Goal: Navigation & Orientation: Understand site structure

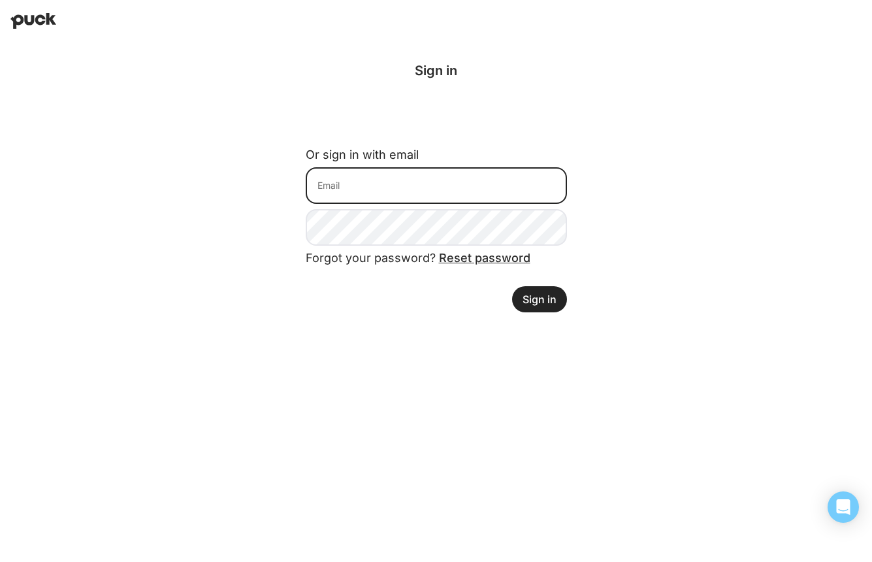
click at [375, 188] on input at bounding box center [436, 185] width 261 height 37
type input "[PERSON_NAME][EMAIL_ADDRESS][PERSON_NAME][DOMAIN_NAME]"
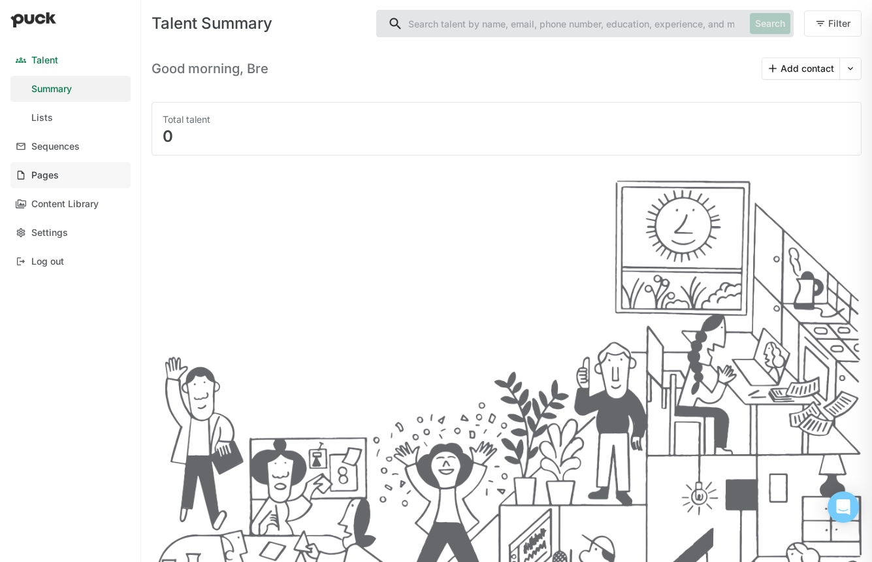
click at [56, 171] on div "Pages" at bounding box center [44, 175] width 27 height 11
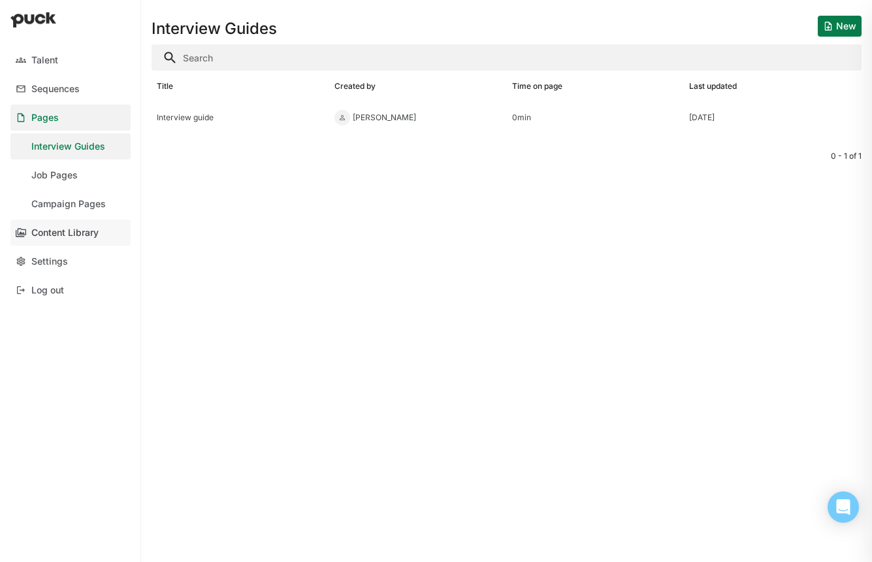
click at [57, 231] on div "Content Library" at bounding box center [64, 232] width 67 height 11
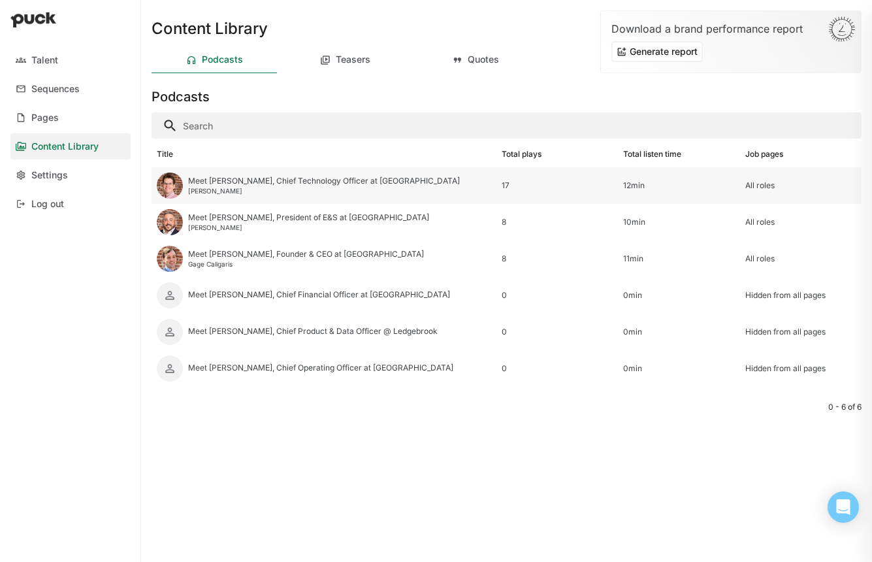
click at [365, 182] on div "Meet [PERSON_NAME], Chief Technology Officer at [GEOGRAPHIC_DATA]" at bounding box center [324, 180] width 272 height 9
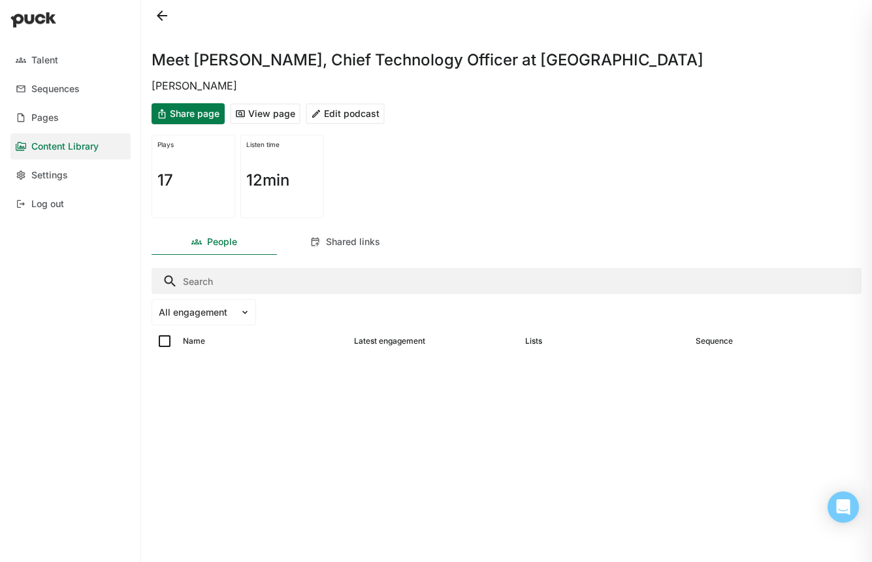
click at [269, 108] on button "View page" at bounding box center [265, 113] width 71 height 21
click at [523, 349] on div "Name Latest engagement Lists Sequence" at bounding box center [506, 341] width 710 height 26
click at [356, 109] on button "Edit podcast" at bounding box center [345, 113] width 79 height 21
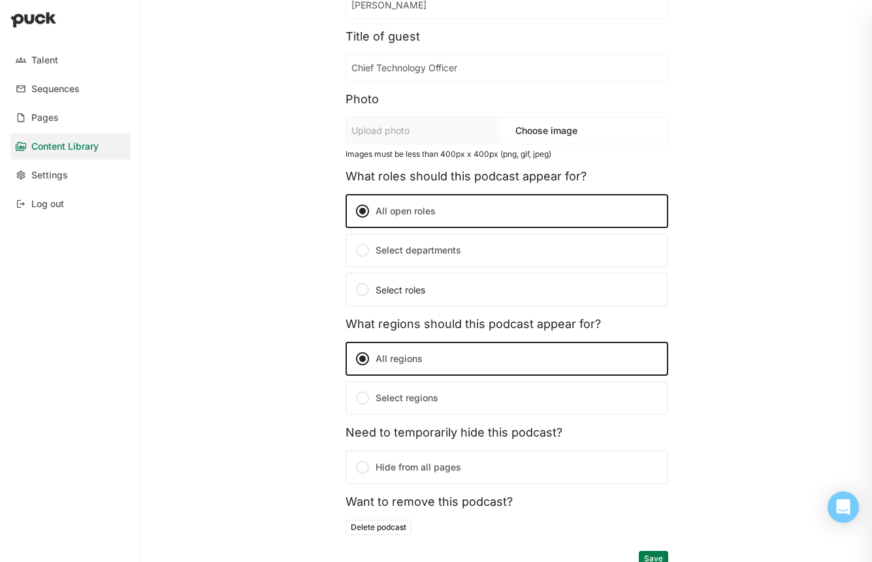
scroll to position [172, 0]
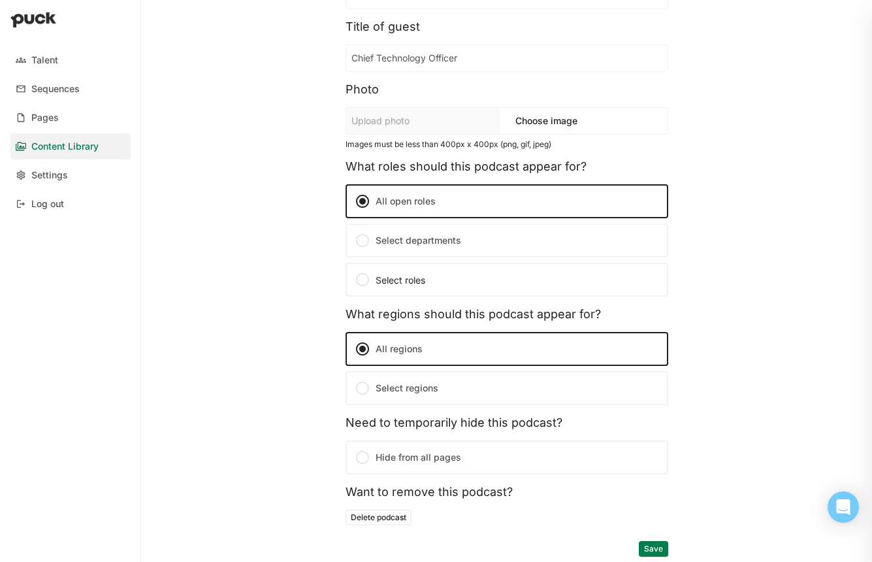
click at [646, 550] on button "Save" at bounding box center [653, 549] width 29 height 16
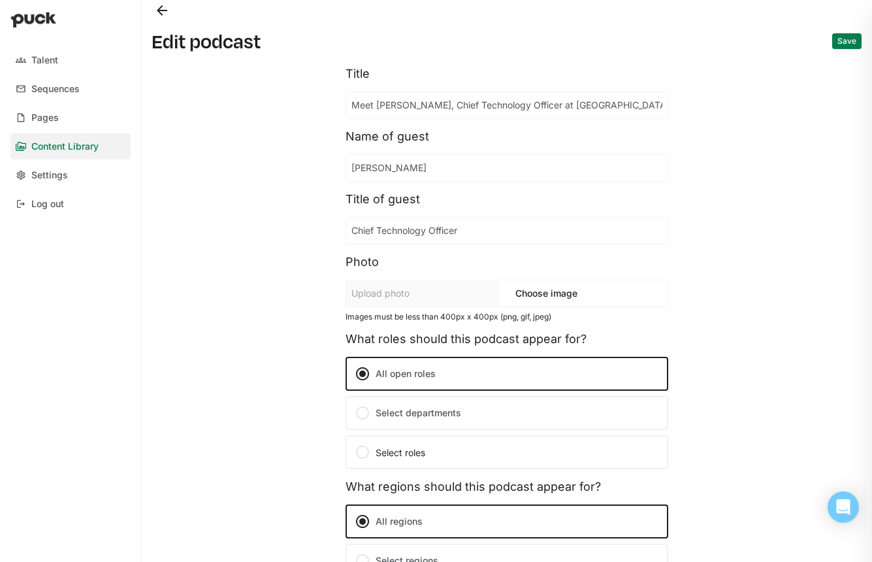
click at [163, 12] on button "Back" at bounding box center [161, 10] width 21 height 21
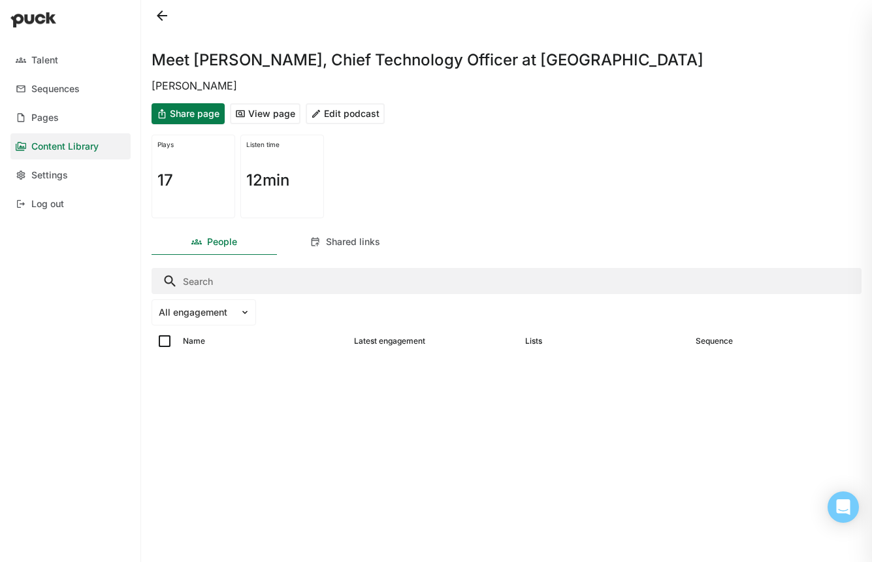
click at [82, 158] on link "Content Library" at bounding box center [70, 146] width 120 height 26
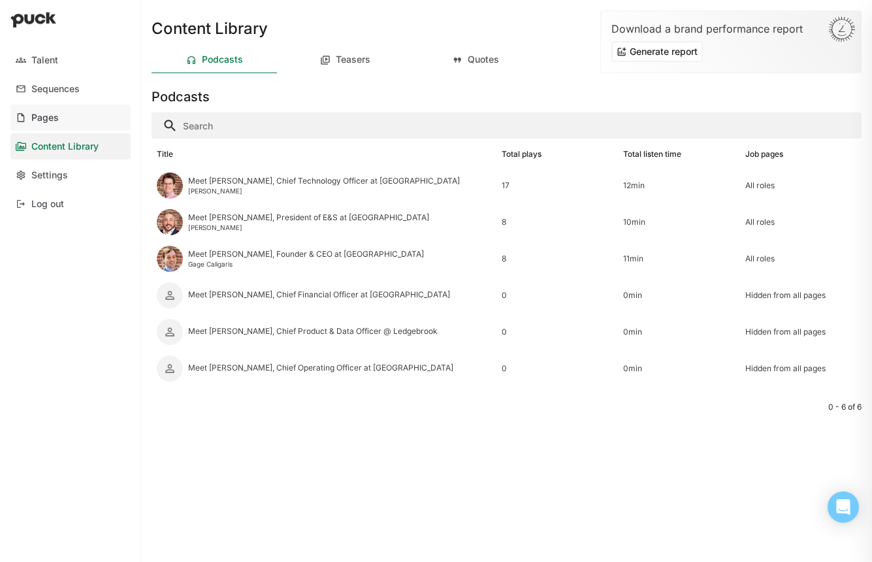
click at [46, 114] on div "Pages" at bounding box center [44, 117] width 27 height 11
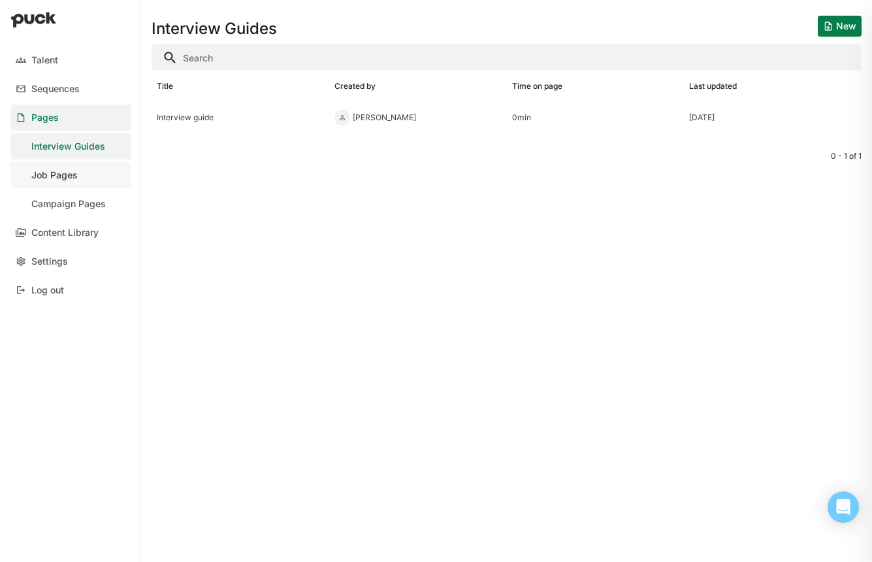
click at [57, 180] on div "Job Pages" at bounding box center [54, 175] width 46 height 11
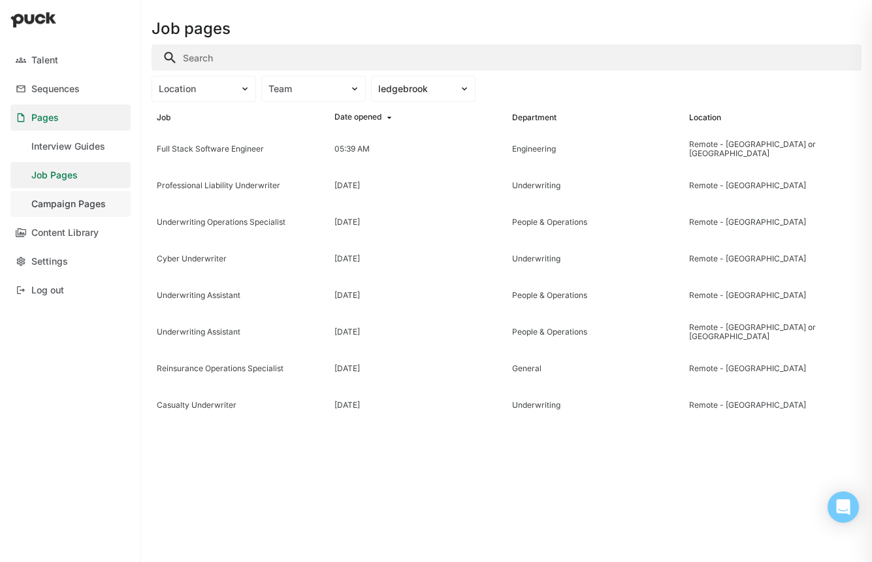
click at [63, 205] on div "Campaign Pages" at bounding box center [68, 203] width 74 height 11
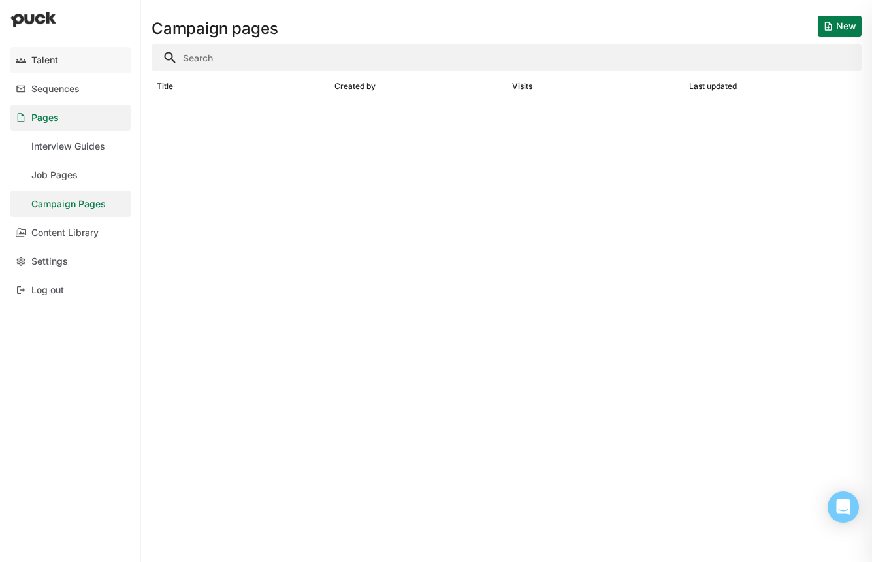
click at [73, 58] on link "Talent" at bounding box center [70, 60] width 120 height 26
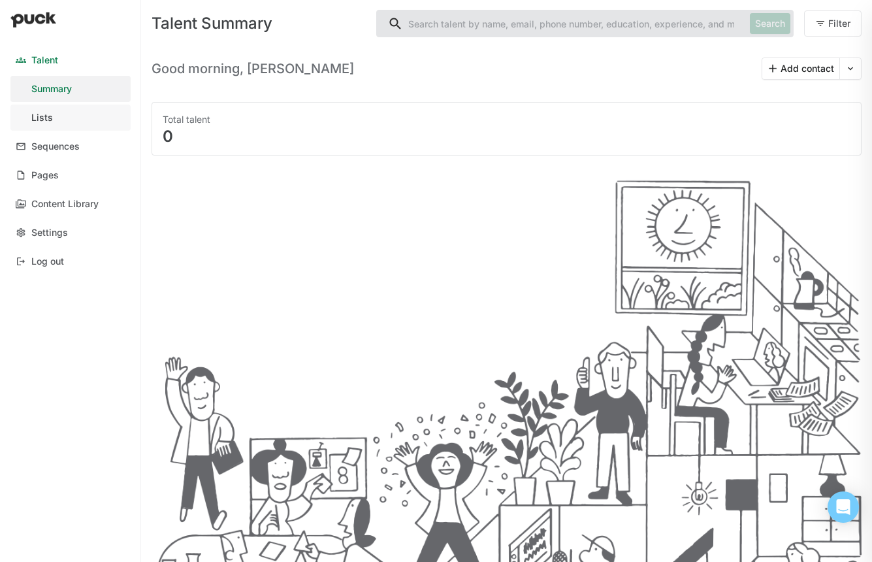
click at [54, 112] on link "Lists" at bounding box center [70, 117] width 120 height 26
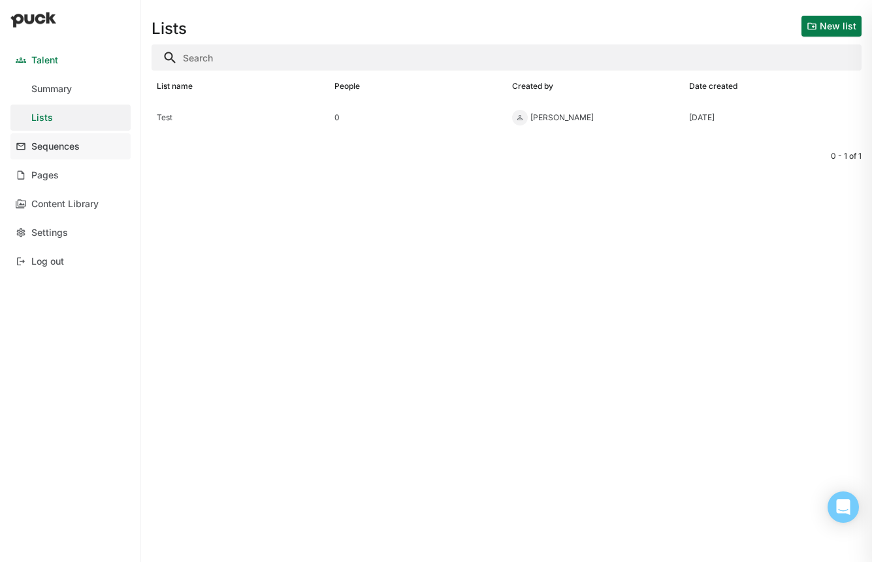
click at [61, 146] on div "Sequences" at bounding box center [55, 146] width 48 height 11
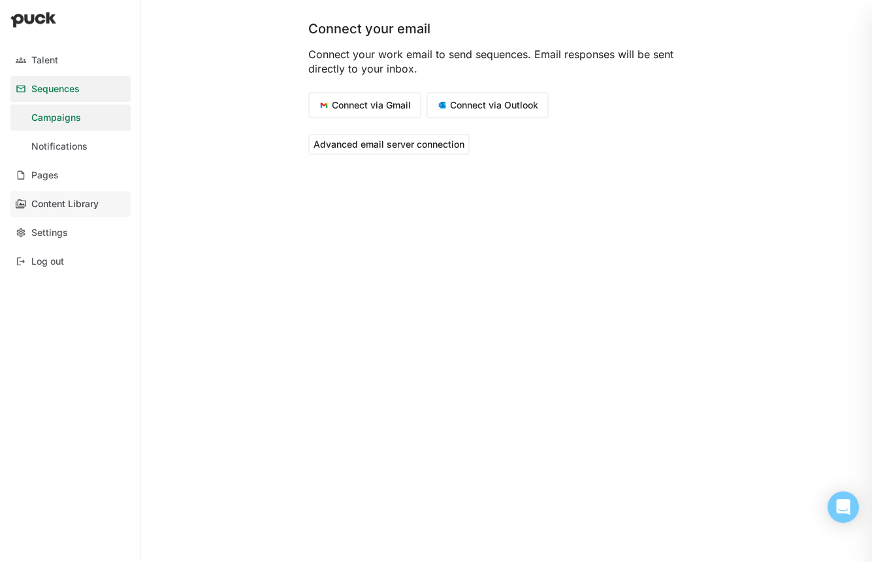
click at [62, 206] on div "Content Library" at bounding box center [64, 203] width 67 height 11
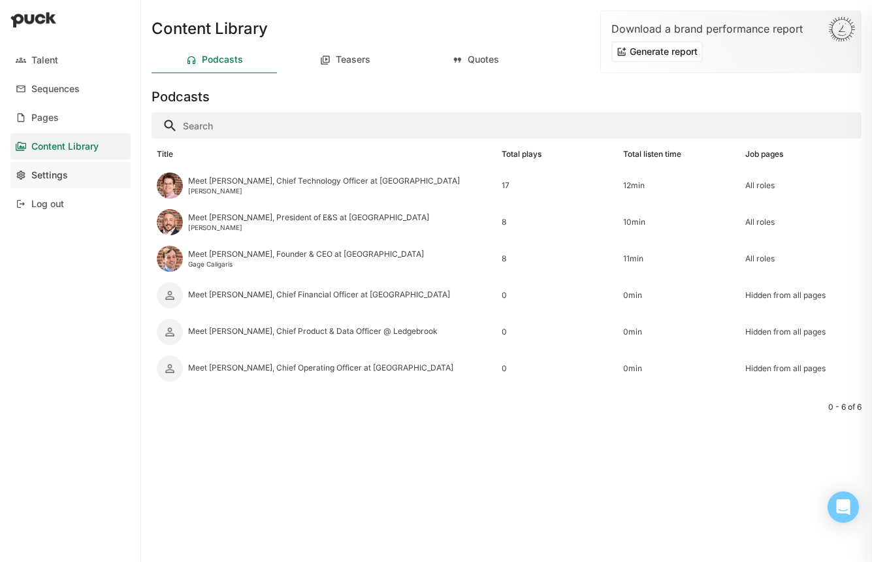
click at [57, 183] on link "Settings" at bounding box center [70, 175] width 120 height 26
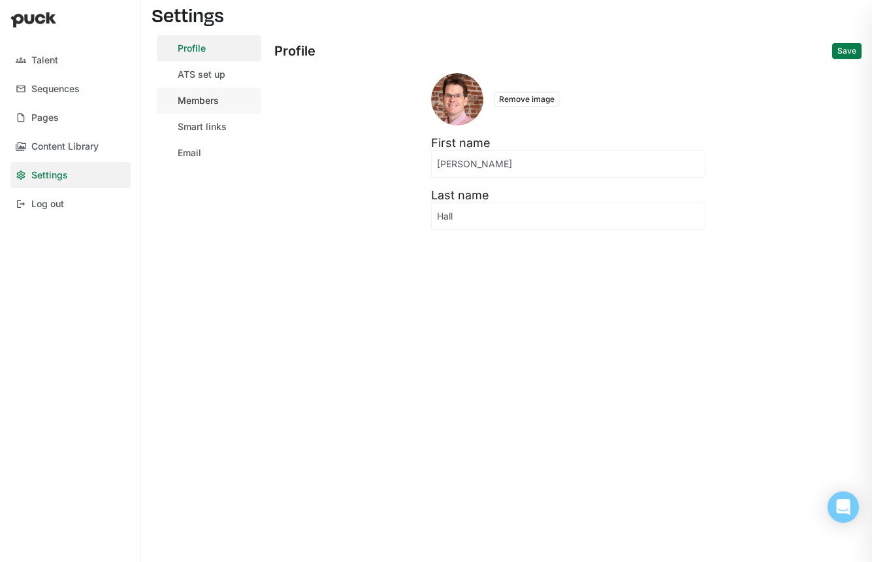
click at [221, 87] on link "Members" at bounding box center [209, 100] width 104 height 26
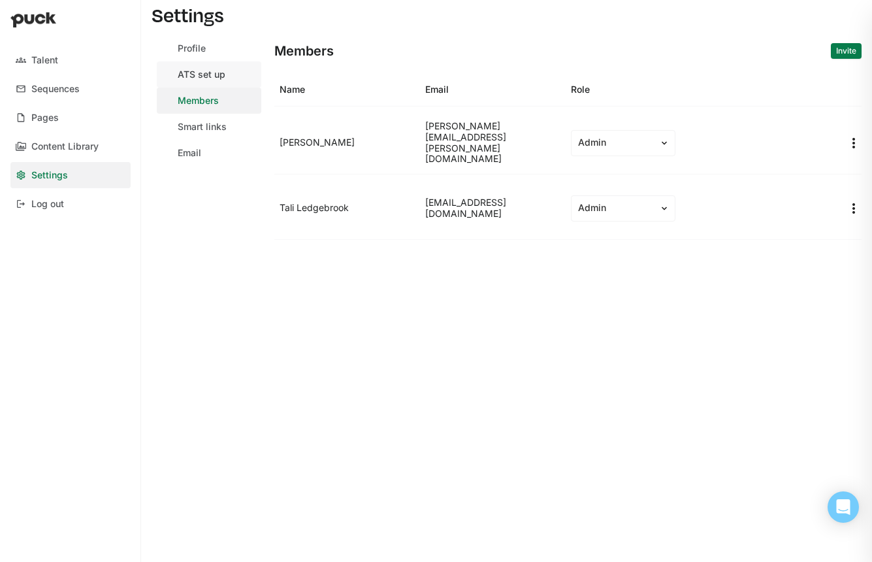
click at [208, 78] on div "ATS set up" at bounding box center [202, 74] width 48 height 11
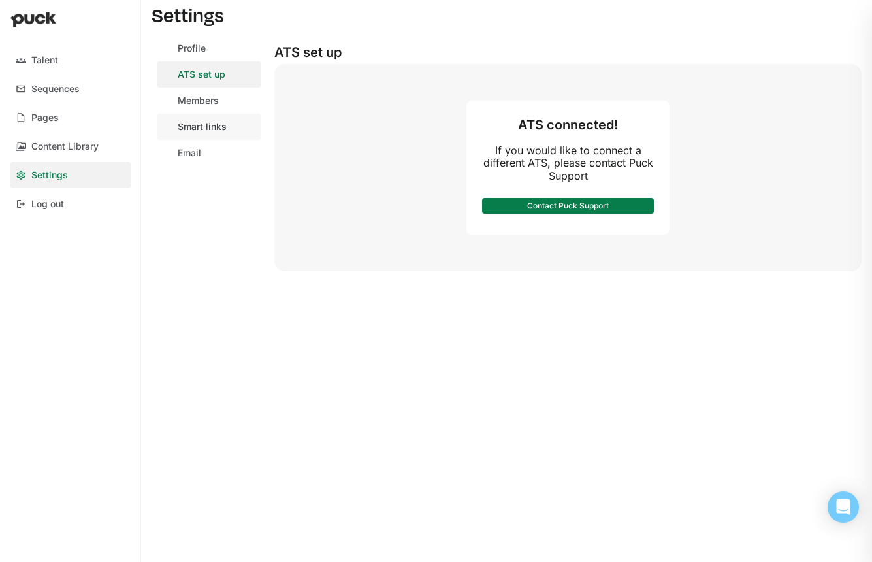
click at [197, 135] on link "Smart links" at bounding box center [209, 127] width 104 height 26
